Goal: Task Accomplishment & Management: Complete application form

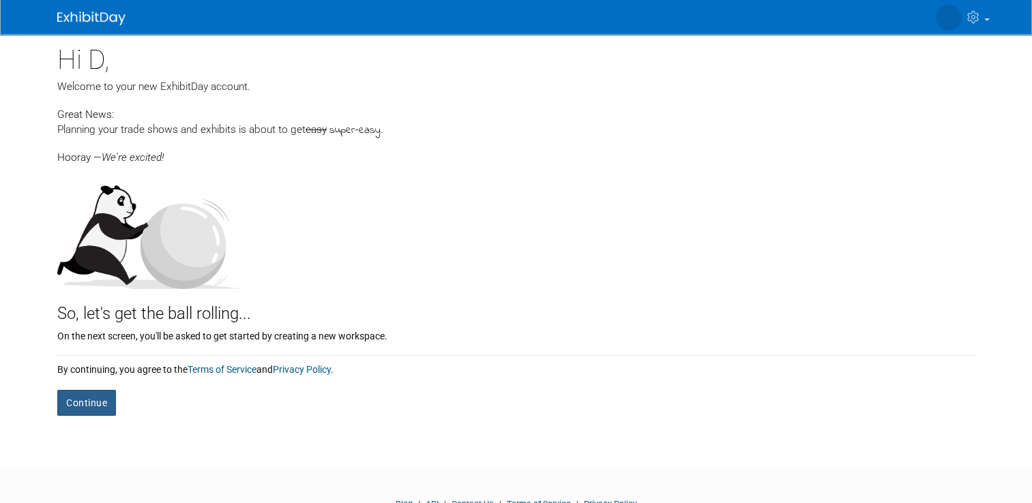
click at [77, 409] on button "Continue" at bounding box center [86, 403] width 59 height 26
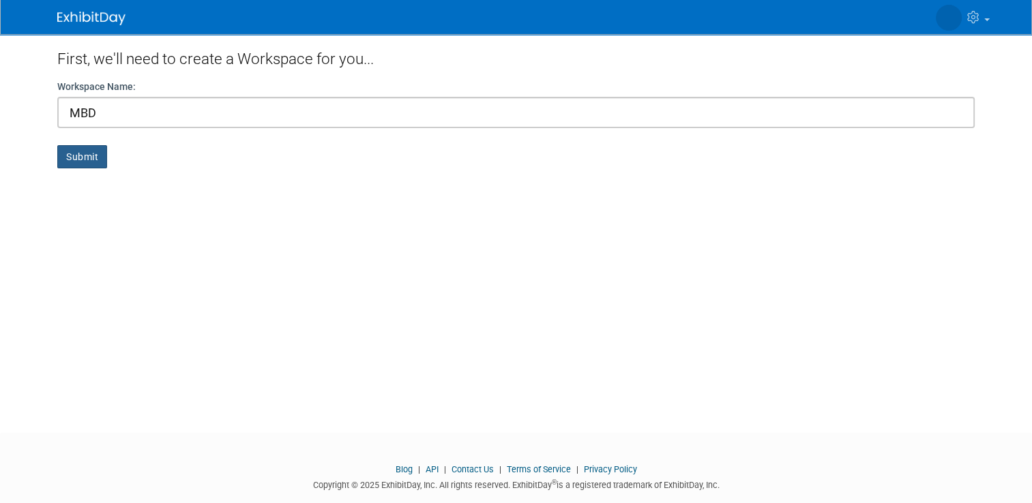
type input "MBD"
click at [71, 147] on button "Submit" at bounding box center [82, 156] width 50 height 23
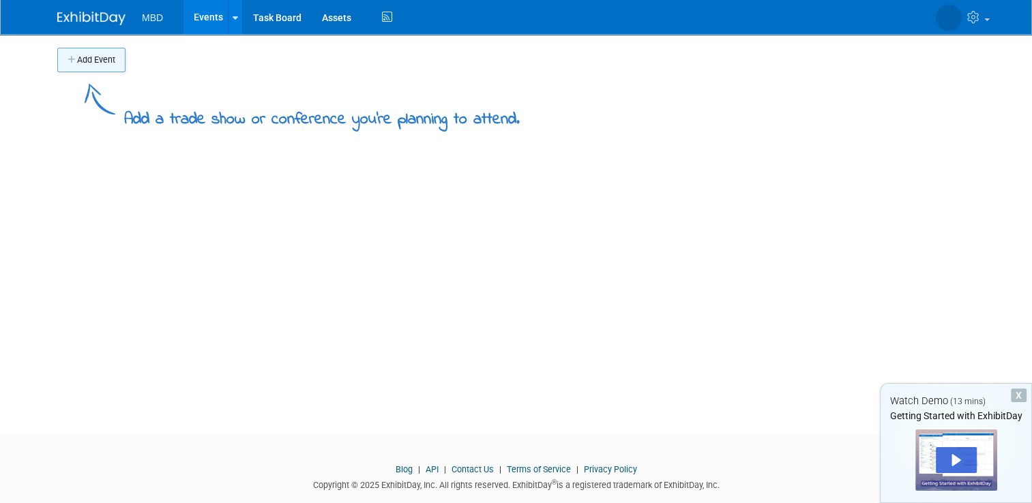
click at [84, 62] on button "Add Event" at bounding box center [91, 60] width 68 height 25
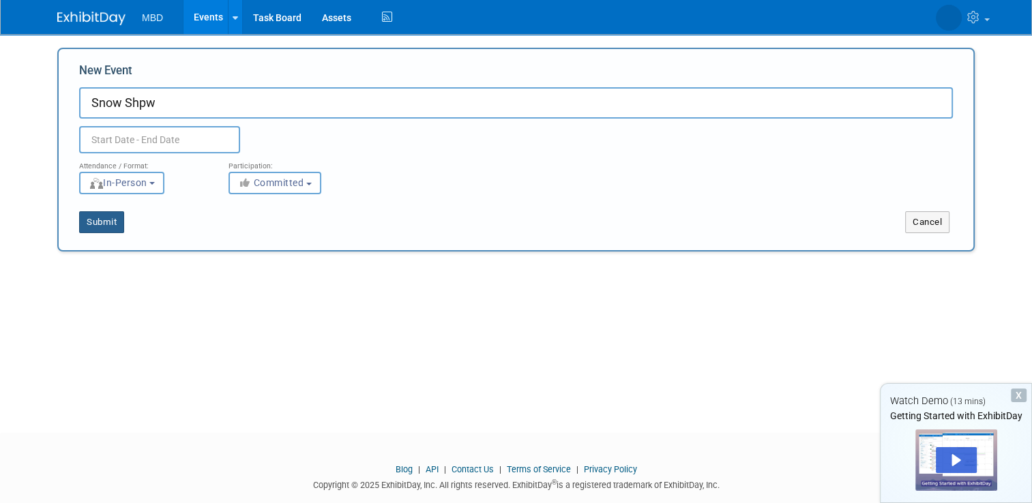
type input "Snow Shpw"
click at [95, 222] on button "Submit" at bounding box center [101, 222] width 45 height 22
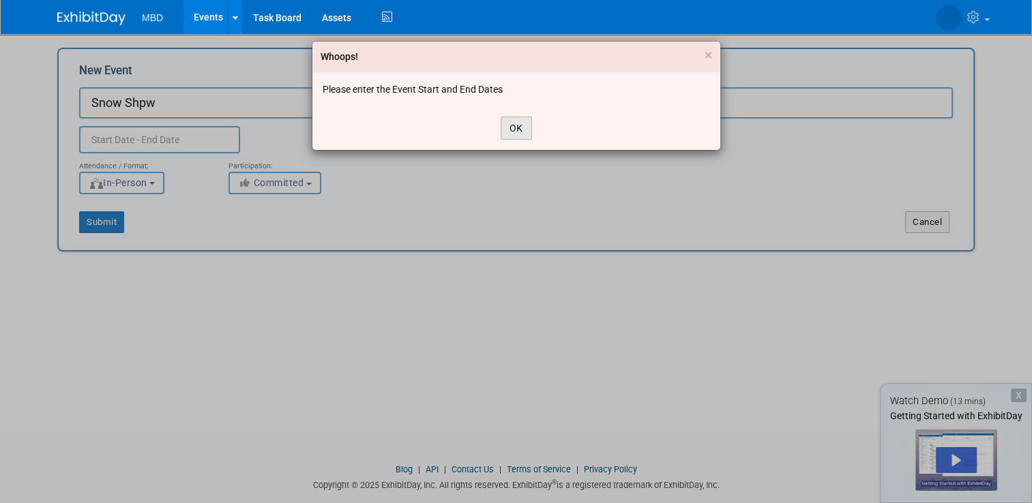
click at [515, 125] on button "OK" at bounding box center [516, 128] width 31 height 23
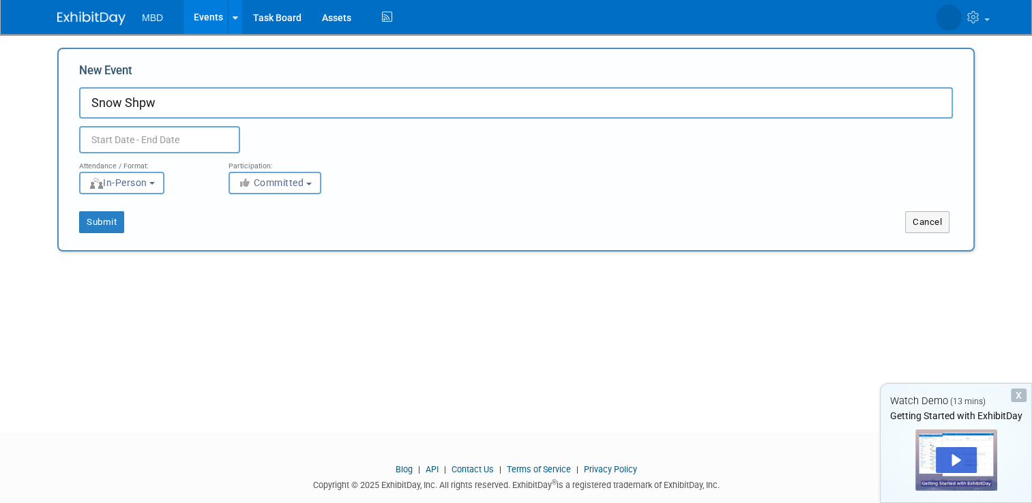
click at [139, 149] on body "MBD Events Add Event Bulk Upload Events Shareable Event Boards Task Board Asset…" at bounding box center [516, 251] width 1032 height 503
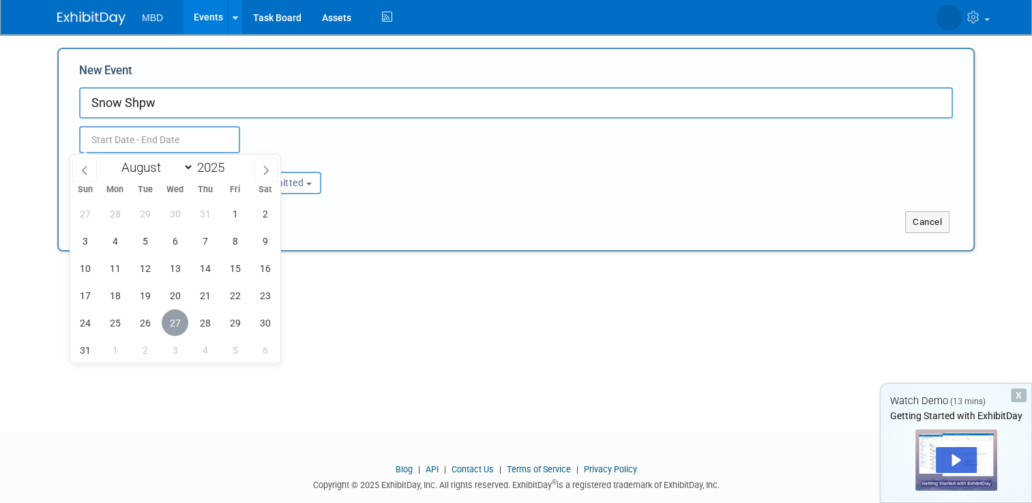
click at [176, 323] on span "27" at bounding box center [175, 323] width 27 height 27
click at [205, 321] on span "28" at bounding box center [205, 323] width 27 height 27
type input "[DATE] to [DATE]"
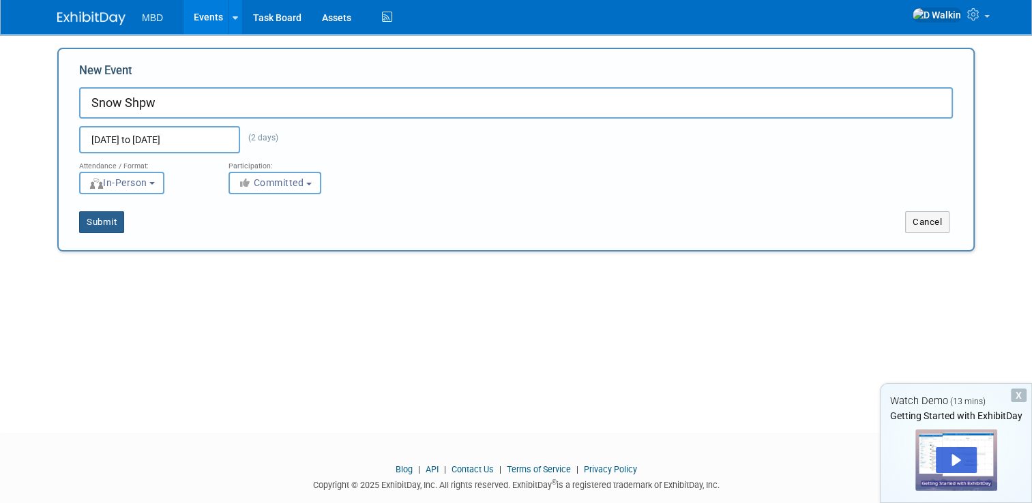
click at [93, 217] on button "Submit" at bounding box center [101, 222] width 45 height 22
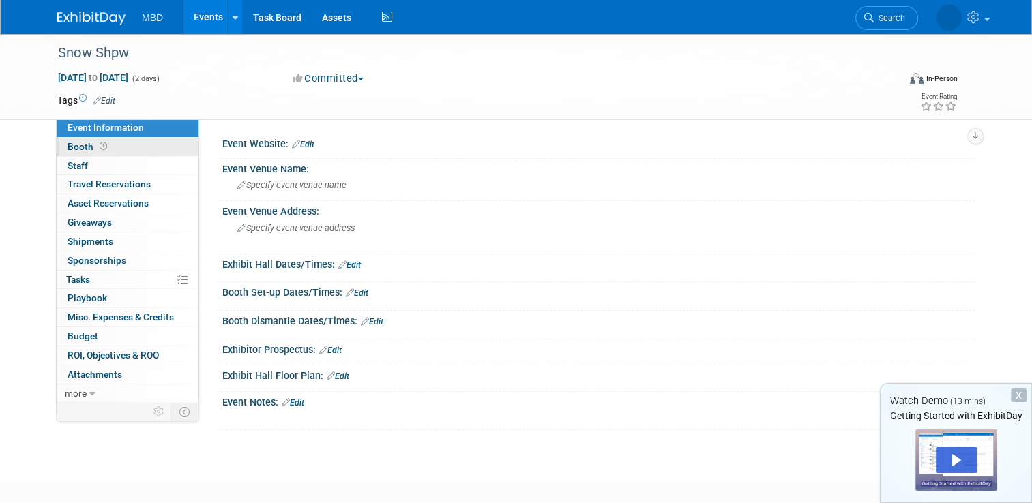
click at [71, 149] on span "Booth" at bounding box center [89, 146] width 42 height 11
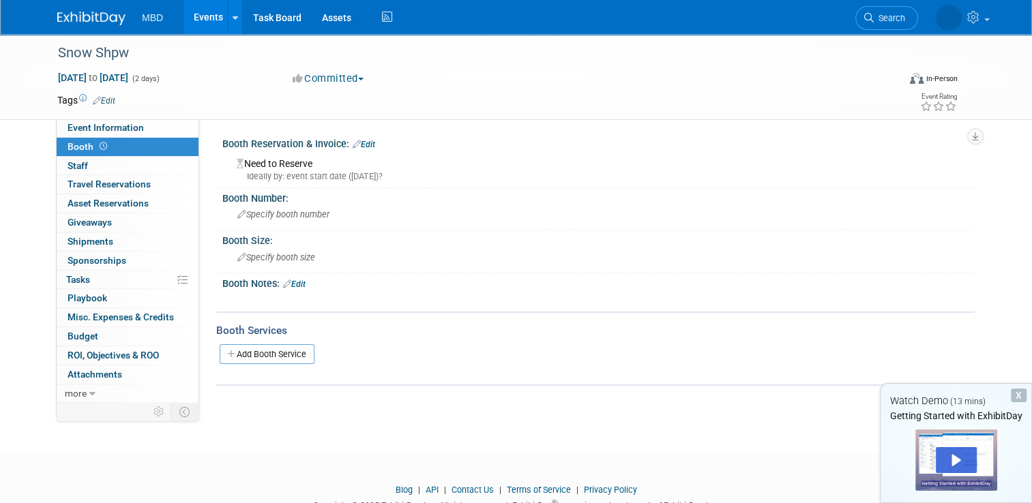
click at [1015, 401] on div "X" at bounding box center [1019, 396] width 16 height 14
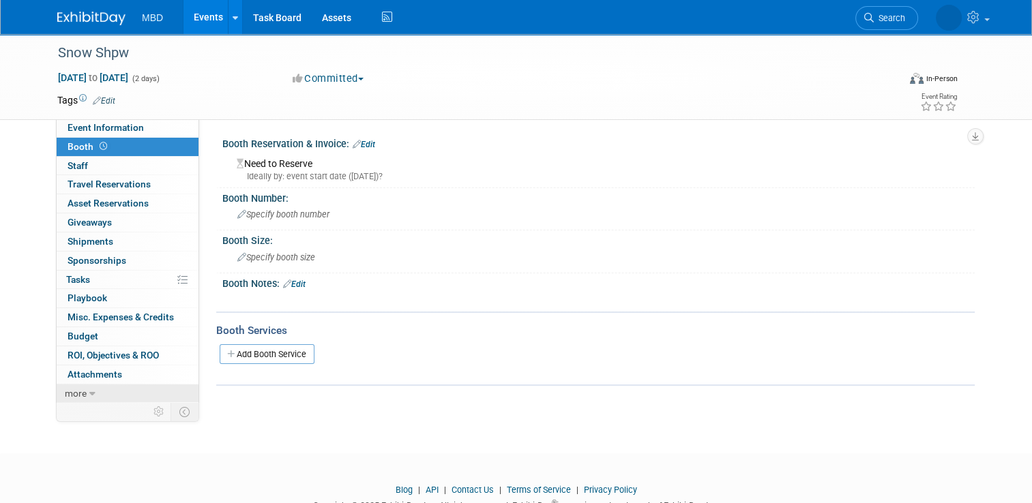
click at [72, 397] on link "more" at bounding box center [128, 394] width 142 height 18
